Goal: Transaction & Acquisition: Purchase product/service

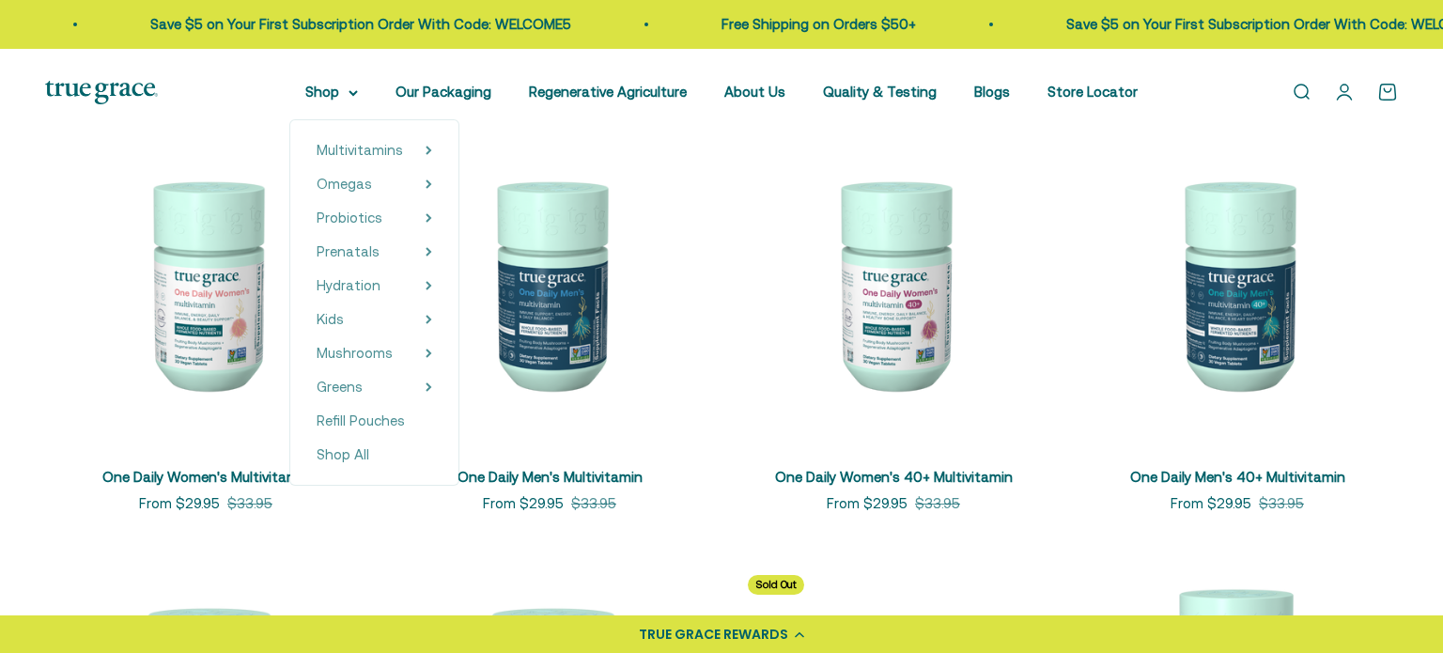
scroll to position [391, 0]
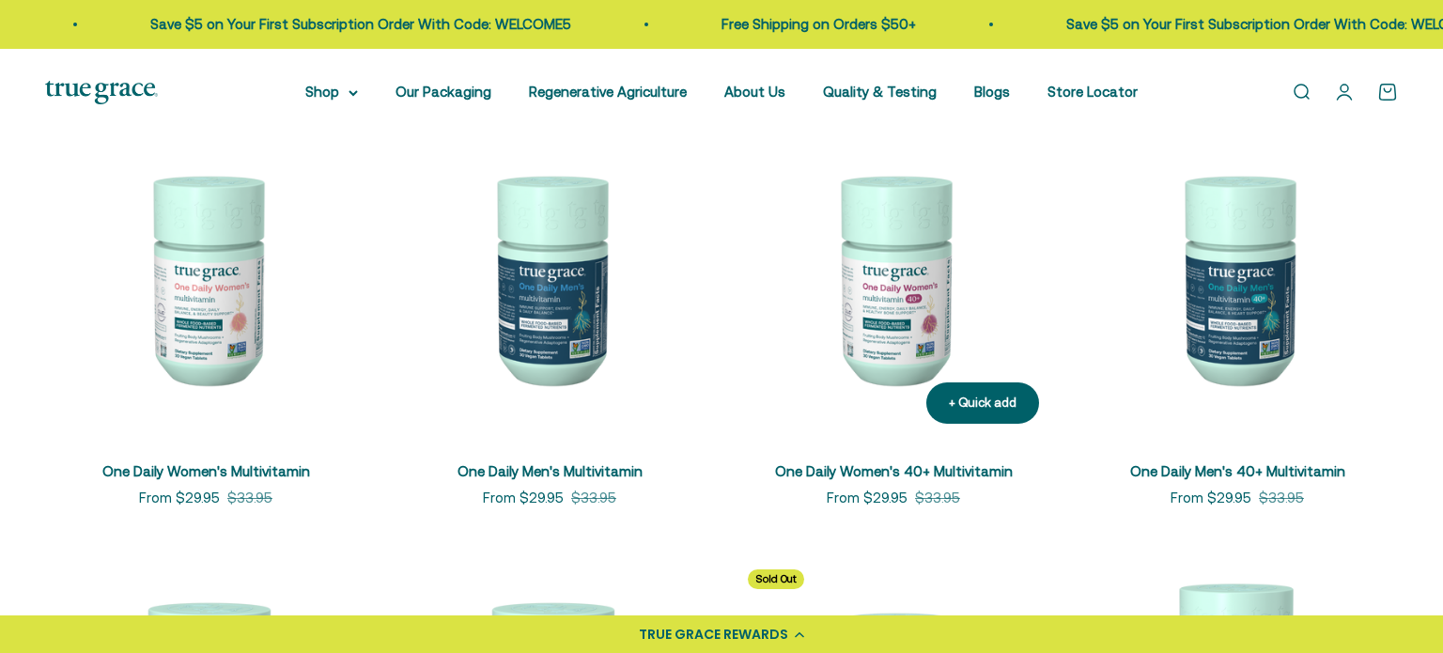
click at [891, 364] on img at bounding box center [893, 277] width 321 height 321
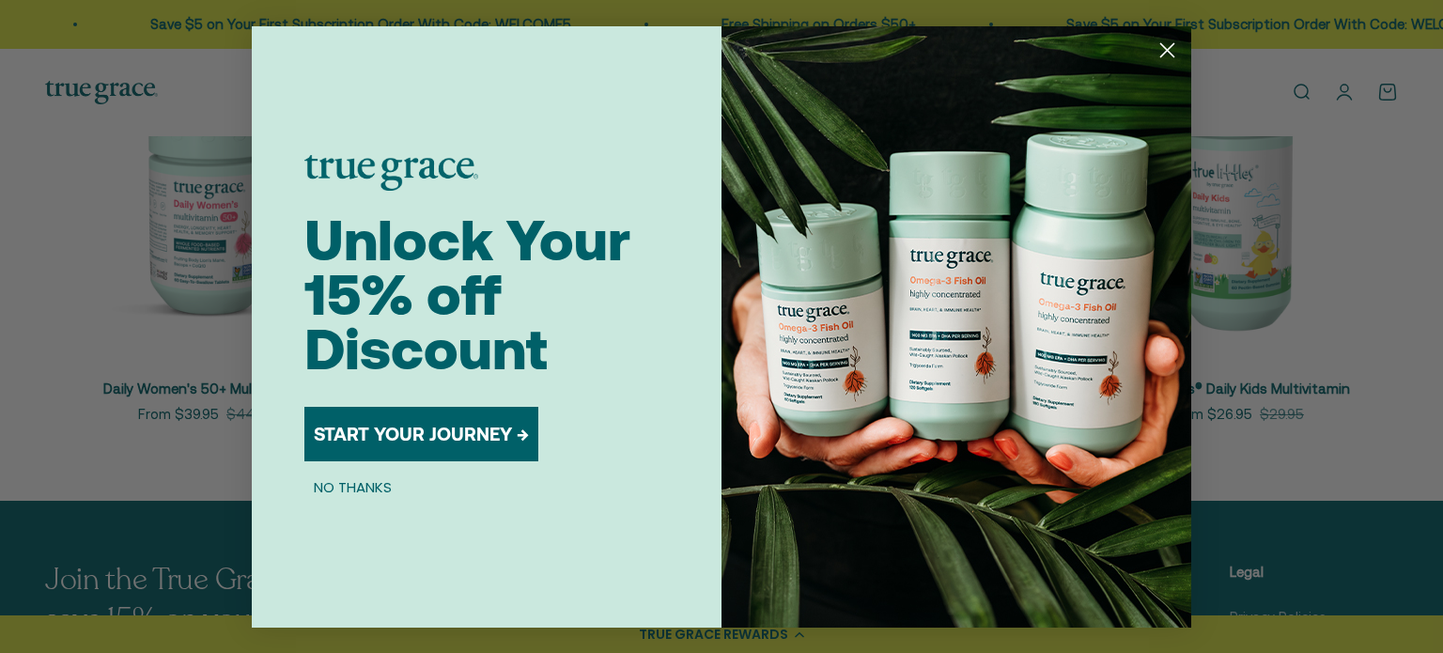
click at [1162, 51] on circle "Close dialog" at bounding box center [1167, 49] width 31 height 31
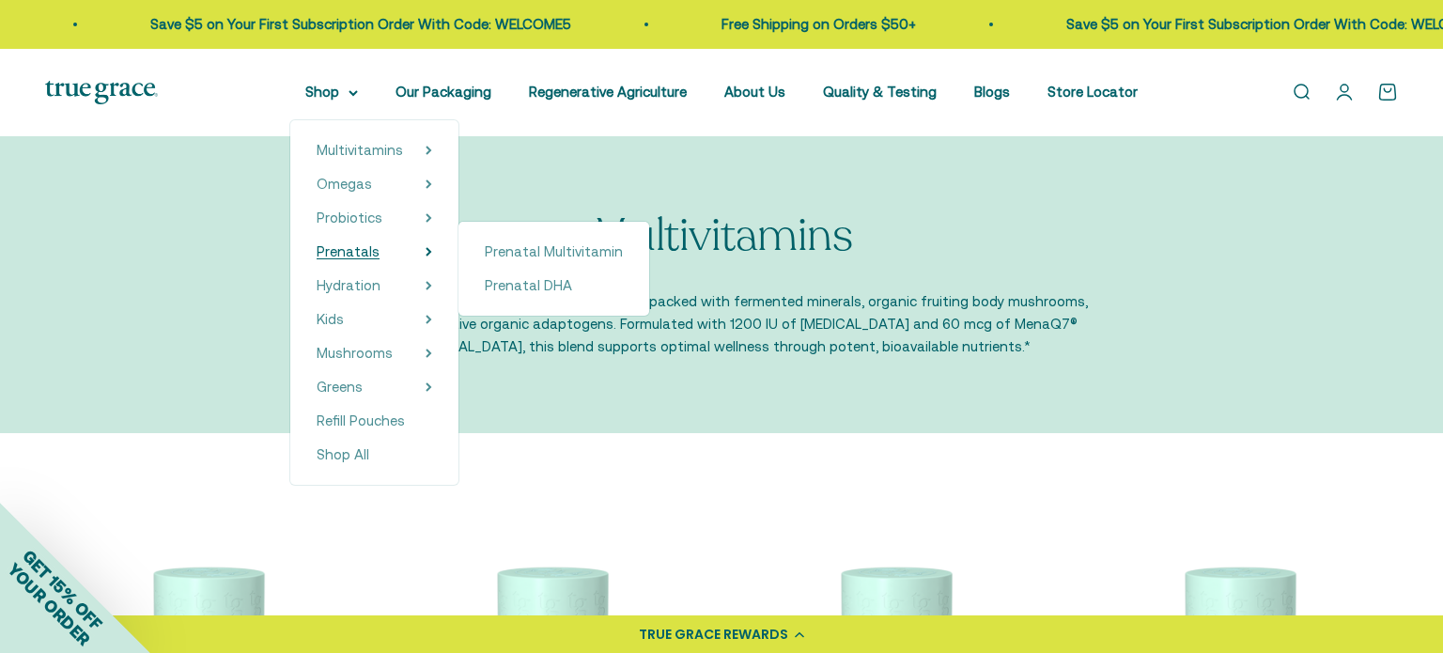
click at [369, 253] on span "Prenatals" at bounding box center [348, 251] width 63 height 16
